Goal: Transaction & Acquisition: Purchase product/service

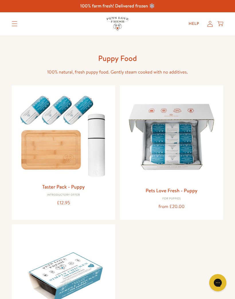
click at [12, 19] on summary "Translation missing: en.sections.header.menu" at bounding box center [14, 24] width 15 height 14
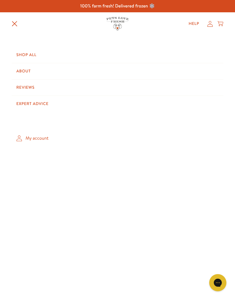
click at [31, 56] on link "Shop All" at bounding box center [117, 55] width 211 height 16
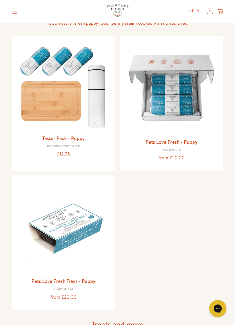
scroll to position [364, 0]
click at [176, 140] on link "Pets Love Fresh - Puppy" at bounding box center [172, 141] width 52 height 7
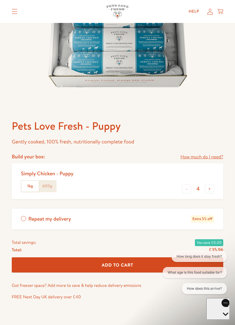
click at [50, 184] on label "600g" at bounding box center [47, 185] width 17 height 11
click at [0, 0] on input "600g" at bounding box center [0, 0] width 0 height 0
click at [203, 153] on link "How much do I need?" at bounding box center [201, 157] width 43 height 8
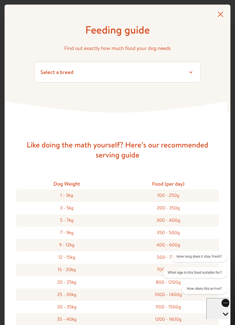
click at [191, 254] on button "How long does it stay fresh?" at bounding box center [198, 256] width 55 height 11
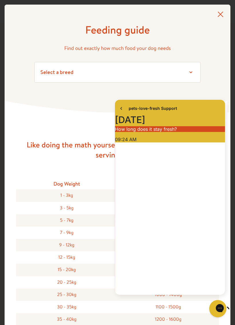
click at [217, 80] on div "Feeding guide Find out exactly how much food your dog needs Select a breed Affe…" at bounding box center [117, 59] width 225 height 108
click at [221, 12] on icon at bounding box center [220, 14] width 6 height 6
